Goal: Task Accomplishment & Management: Use online tool/utility

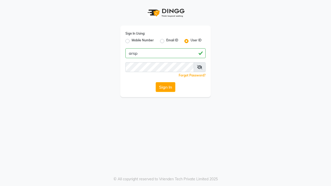
type input "arsp"
click at [165, 87] on button "Sign In" at bounding box center [166, 87] width 20 height 10
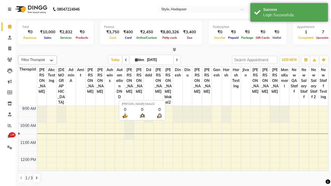
click at [11, 9] on icon at bounding box center [9, 9] width 3 height 4
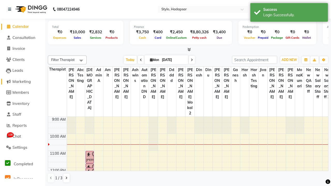
click at [22, 81] on span "Marketing" at bounding box center [21, 81] width 18 height 5
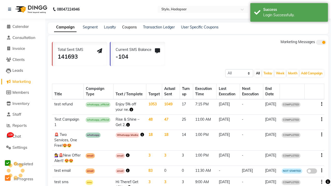
click at [129, 27] on link "Coupons" at bounding box center [129, 27] width 15 height 5
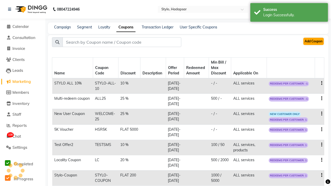
click at [313, 41] on button "Add Coupon" at bounding box center [313, 41] width 20 height 7
select select "ALL"
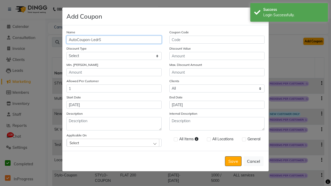
type input "AutoCoupon-LedrS"
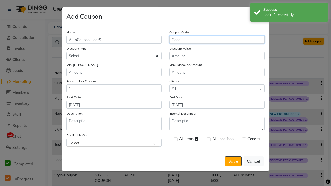
type input "AC-Eo5dc"
select select "PERCENTAGE"
type input "AC-Eo5dc"
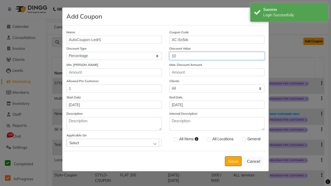
type input "10"
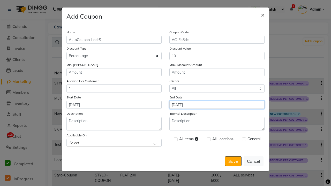
type input "[DATE]"
click at [114, 143] on div "Select" at bounding box center [113, 143] width 93 height 8
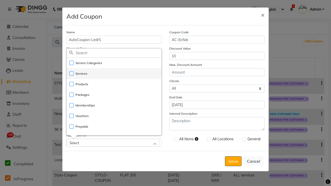
click at [114, 73] on li "Services" at bounding box center [114, 73] width 95 height 11
checkbox input "true"
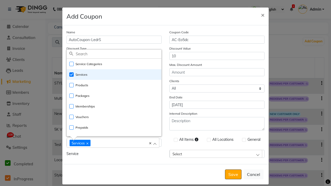
click at [114, 143] on div "Services" at bounding box center [111, 142] width 82 height 7
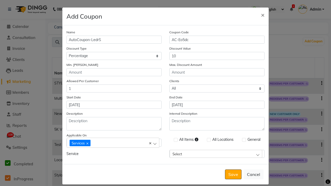
click at [175, 140] on label at bounding box center [176, 140] width 4 height 4
click at [175, 140] on input "checkbox" at bounding box center [175, 140] width 3 height 3
checkbox input "true"
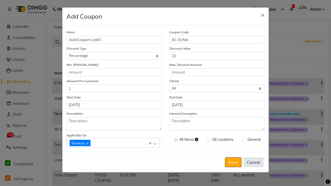
click at [253, 162] on button "Cancel" at bounding box center [254, 162] width 20 height 10
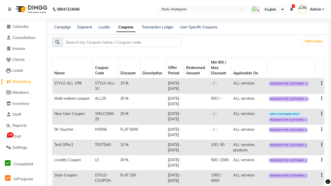
click at [311, 9] on span "Admin" at bounding box center [315, 9] width 11 height 5
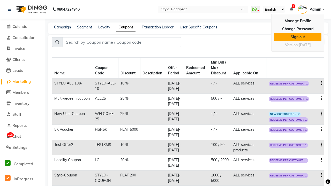
click at [298, 37] on link "Sign out" at bounding box center [297, 37] width 47 height 8
